Goal: Transaction & Acquisition: Purchase product/service

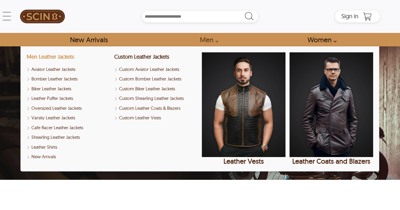
click at [53, 55] on link "Men Leather Jackets" at bounding box center [51, 56] width 48 height 7
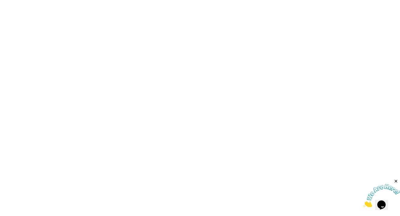
scroll to position [518, 0]
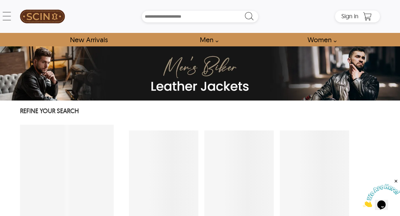
select select "********"
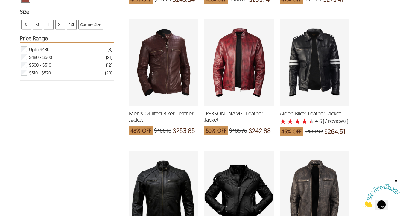
scroll to position [250, 0]
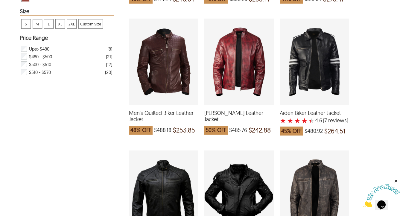
click at [169, 60] on div "Men's Quilted Biker Leather Jacket which was at a price of $488.18, now after d…" at bounding box center [163, 62] width 69 height 87
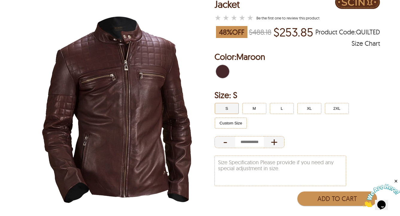
scroll to position [67, 0]
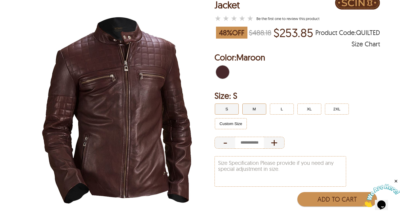
click at [255, 112] on button "M" at bounding box center [254, 108] width 24 height 11
click at [243, 128] on button "Custom Size" at bounding box center [231, 123] width 32 height 11
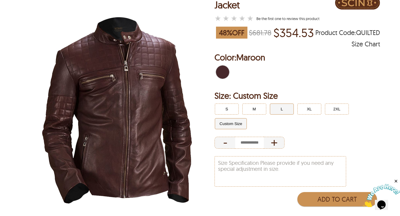
click at [277, 114] on button "L" at bounding box center [282, 108] width 24 height 11
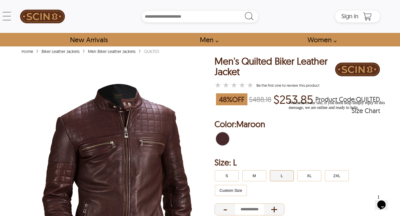
select select "********"
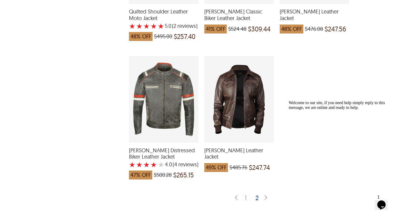
scroll to position [1454, 0]
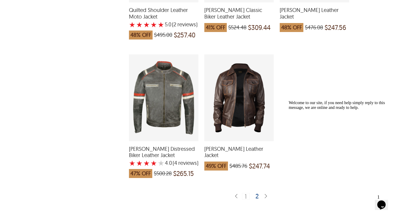
click at [256, 193] on div "2" at bounding box center [257, 196] width 9 height 6
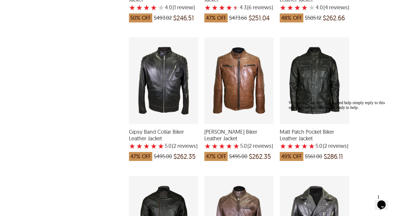
scroll to position [510, 0]
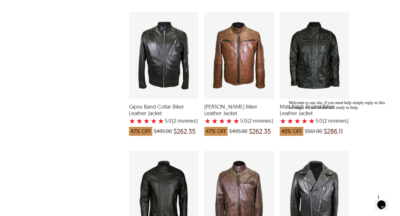
click at [233, 70] on div "Zach Padded Biker Leather Jacket with a 5 Star Rating 2 Product Review which wa…" at bounding box center [238, 55] width 69 height 87
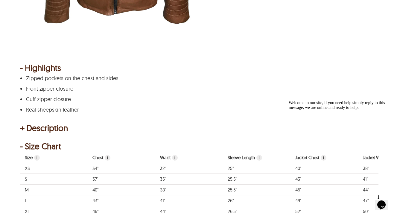
scroll to position [251, 0]
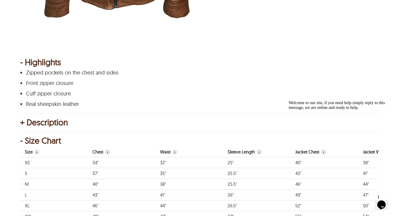
select select "********"
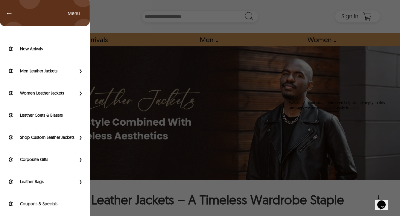
click at [20, 15] on div "← Menu New Arrivals Men Leather Jackets Aviator Leather Jackets Bomber Leather …" at bounding box center [200, 16] width 360 height 33
click at [165, 34] on div "← Menu New Arrivals Men Leather Jackets Aviator Leather Jackets Bomber Leather …" at bounding box center [200, 108] width 400 height 216
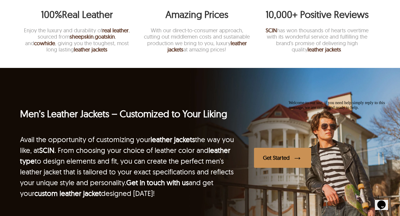
scroll to position [873, 0]
